Goal: Task Accomplishment & Management: Manage account settings

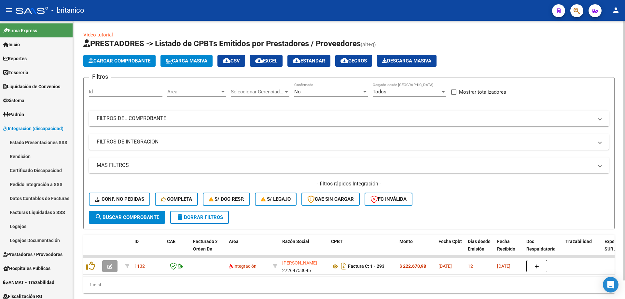
scroll to position [20, 0]
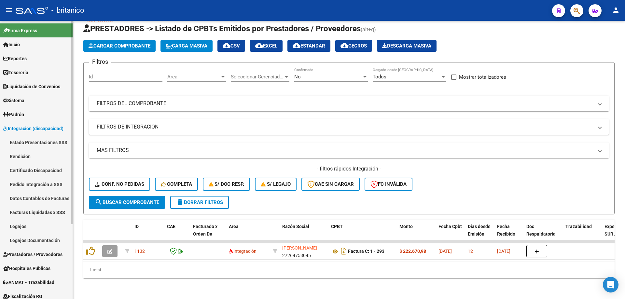
click at [31, 225] on link "Legajos" at bounding box center [36, 226] width 73 height 14
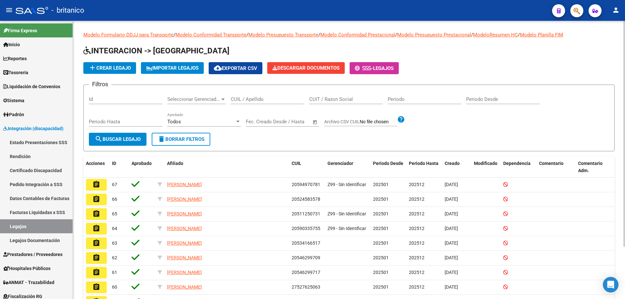
click at [260, 98] on input "CUIL / Apellido" at bounding box center [268, 99] width 74 height 6
type input "frias"
click at [126, 137] on span "search Buscar Legajo" at bounding box center [118, 139] width 46 height 6
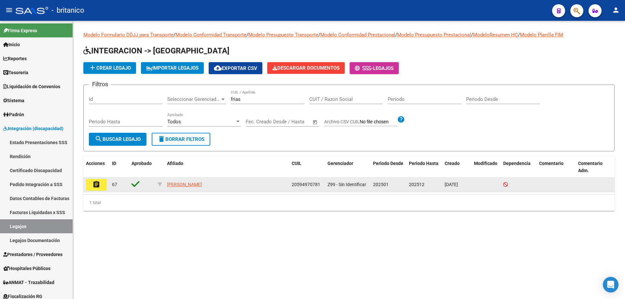
click at [93, 186] on mat-icon "assignment" at bounding box center [96, 185] width 8 height 8
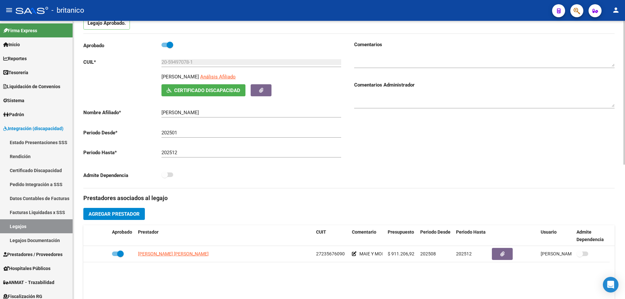
scroll to position [65, 0]
drag, startPoint x: 170, startPoint y: 45, endPoint x: 166, endPoint y: 42, distance: 4.2
click at [166, 42] on span at bounding box center [168, 44] width 12 height 5
click at [165, 47] on input "checkbox" at bounding box center [164, 47] width 0 height 0
checkbox input "false"
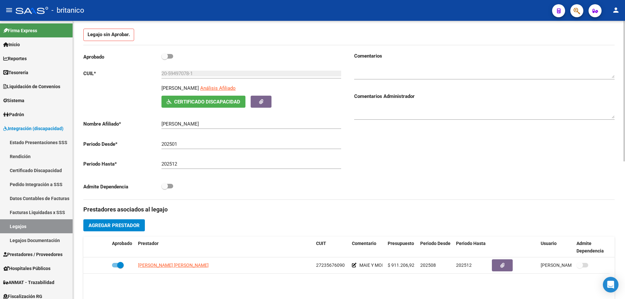
scroll to position [77, 0]
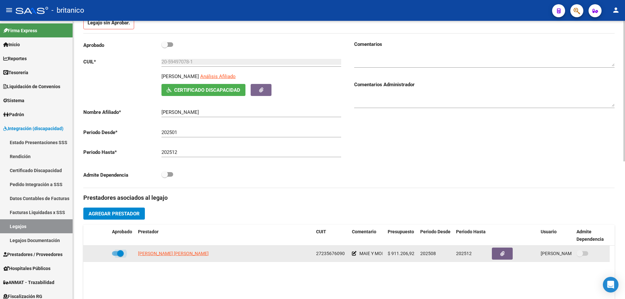
drag, startPoint x: 118, startPoint y: 251, endPoint x: 106, endPoint y: 251, distance: 11.7
click at [106, 251] on div "[PERSON_NAME] [PERSON_NAME] 27235676090 MAIE Y MODULO INTEGRAL INTENSIVO $ 911.…" at bounding box center [346, 254] width 527 height 16
click at [114, 255] on span at bounding box center [118, 253] width 12 height 5
click at [115, 256] on input "checkbox" at bounding box center [115, 256] width 0 height 0
checkbox input "false"
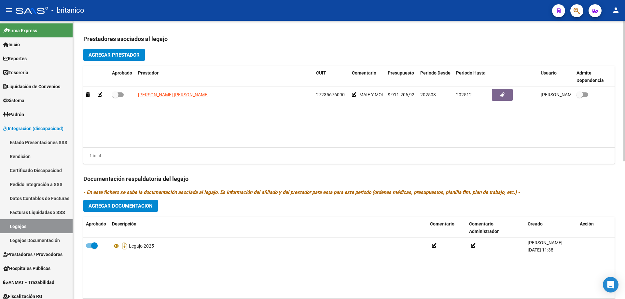
scroll to position [272, 0]
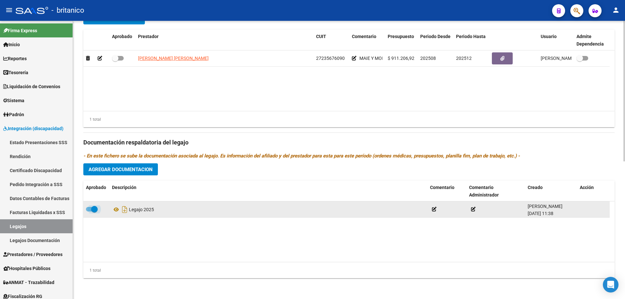
click at [86, 207] on label at bounding box center [92, 209] width 12 height 8
click at [89, 212] on input "checkbox" at bounding box center [89, 212] width 0 height 0
checkbox input "false"
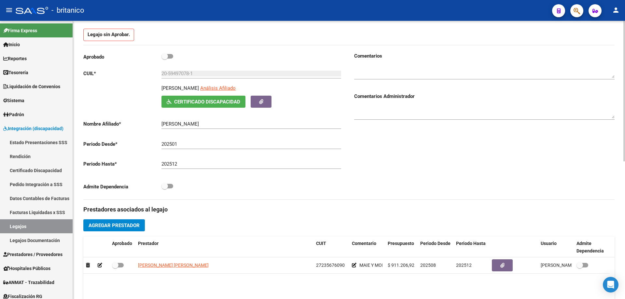
scroll to position [0, 0]
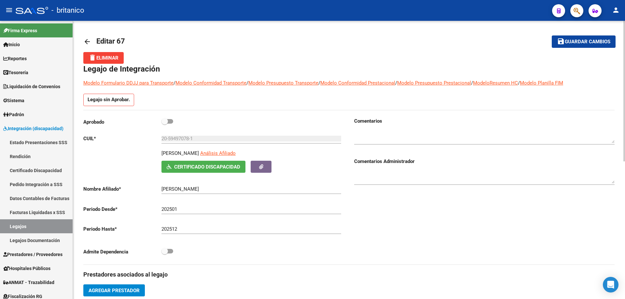
click at [600, 42] on span "Guardar cambios" at bounding box center [588, 42] width 46 height 6
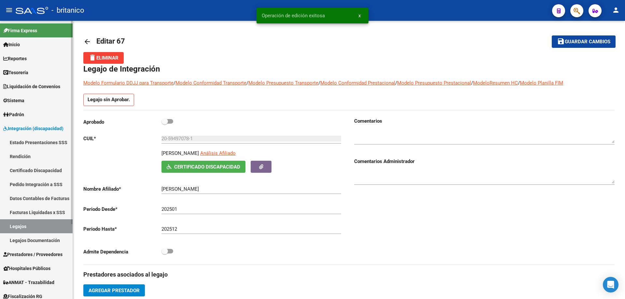
click at [46, 127] on span "Integración (discapacidad)" at bounding box center [33, 128] width 60 height 7
